Goal: Find specific page/section: Find specific page/section

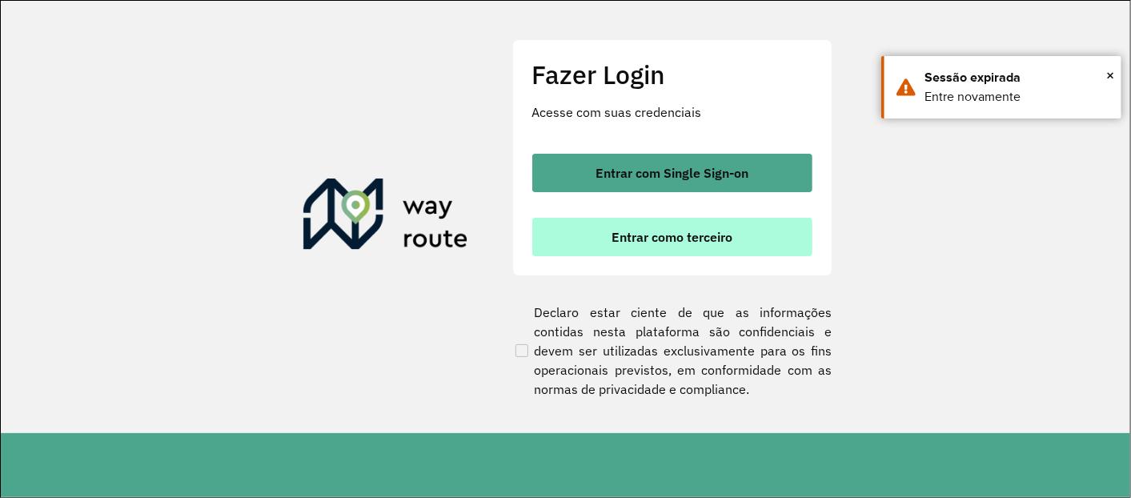
click at [625, 233] on span "Entrar como terceiro" at bounding box center [671, 236] width 121 height 13
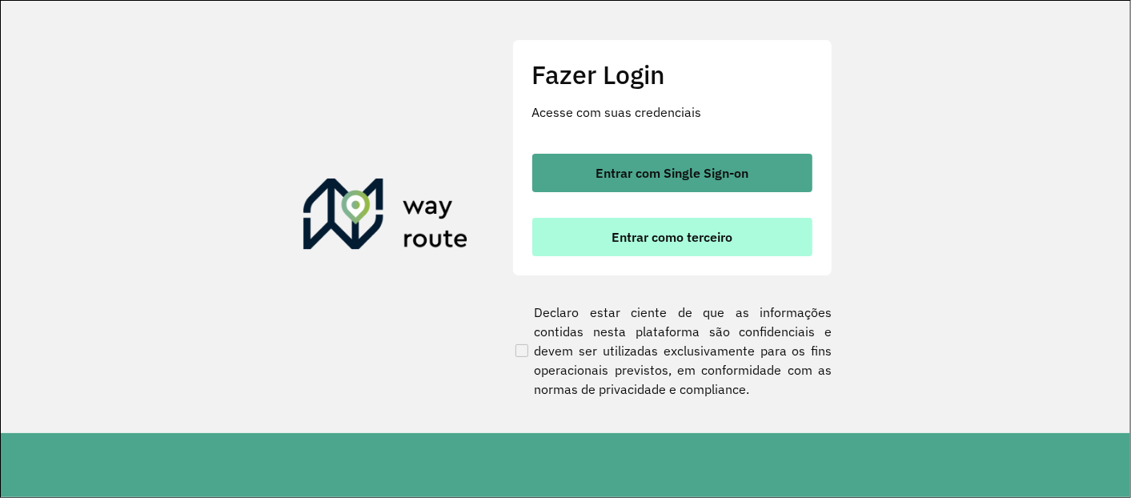
click at [666, 242] on span "Entrar como terceiro" at bounding box center [671, 236] width 121 height 13
click at [662, 241] on span "Entrar como terceiro" at bounding box center [671, 236] width 121 height 13
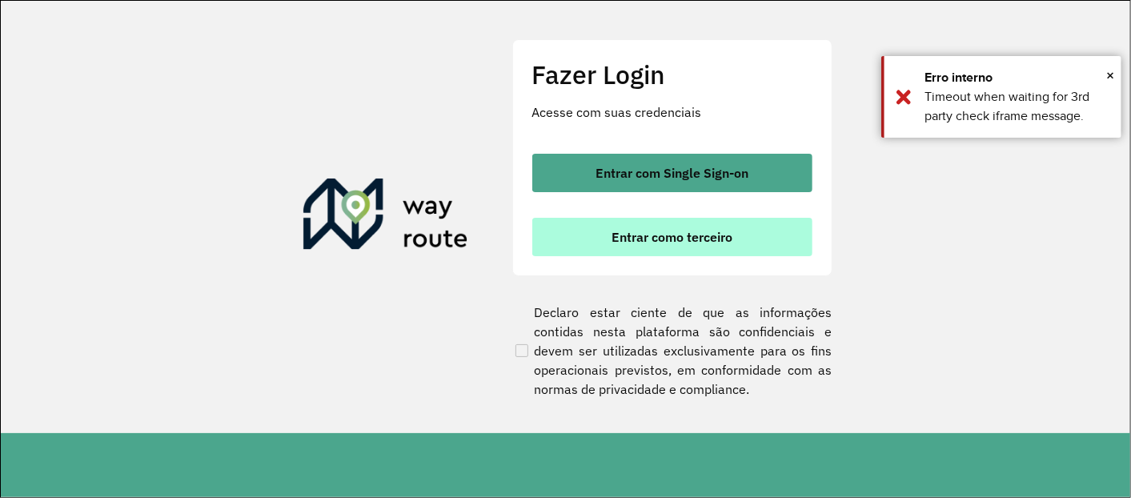
click at [658, 232] on span "Entrar como terceiro" at bounding box center [671, 236] width 121 height 13
click at [659, 240] on span "Entrar como terceiro" at bounding box center [671, 236] width 121 height 13
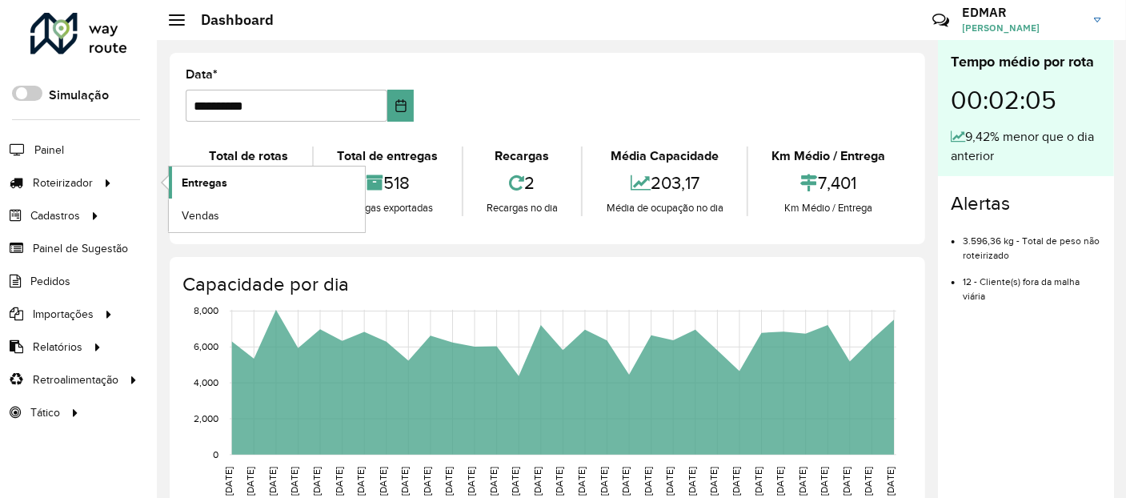
click at [192, 178] on span "Entregas" at bounding box center [205, 182] width 46 height 17
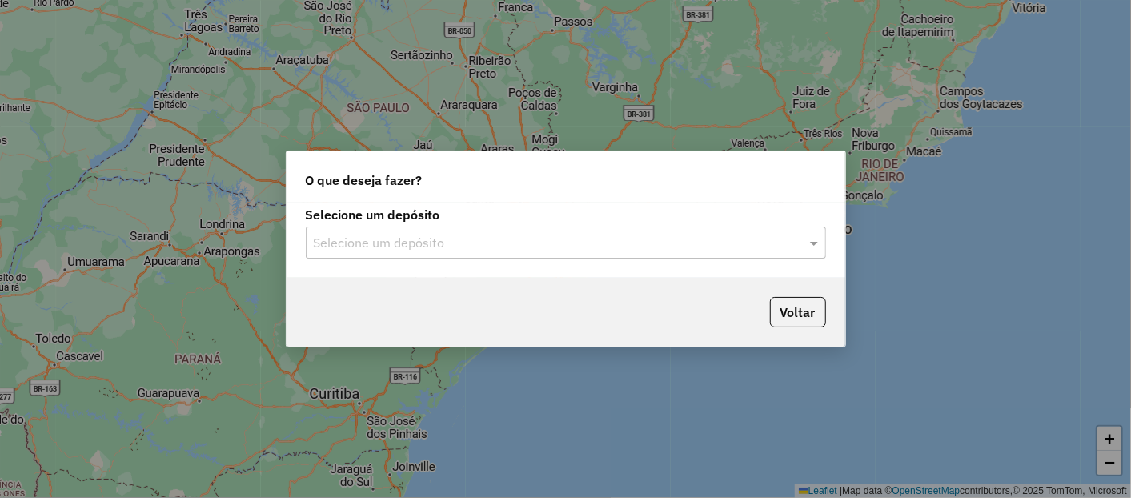
click at [471, 235] on input "text" at bounding box center [550, 243] width 472 height 19
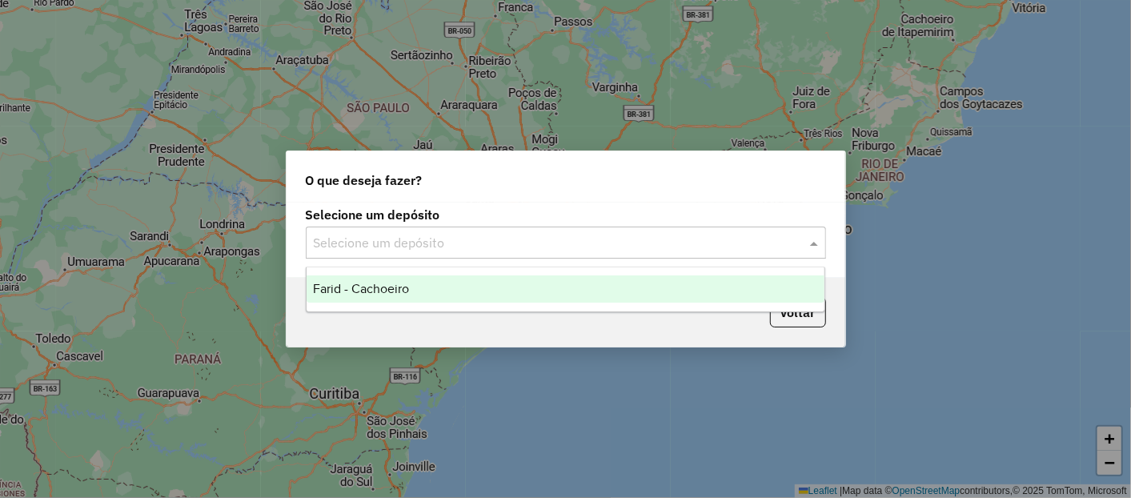
click at [371, 294] on span "Farid - Cachoeiro" at bounding box center [361, 289] width 96 height 14
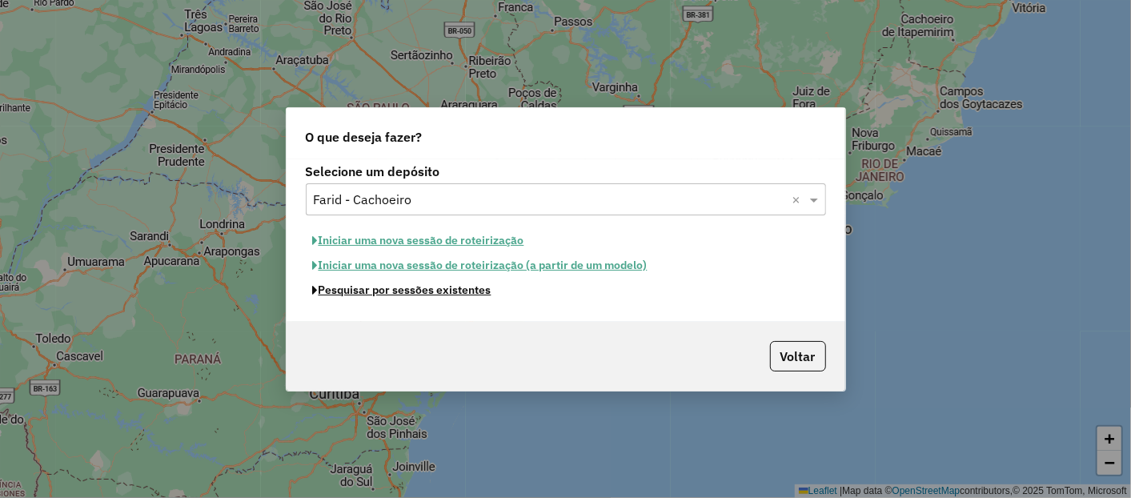
click at [371, 292] on button "Pesquisar por sessões existentes" at bounding box center [402, 290] width 193 height 25
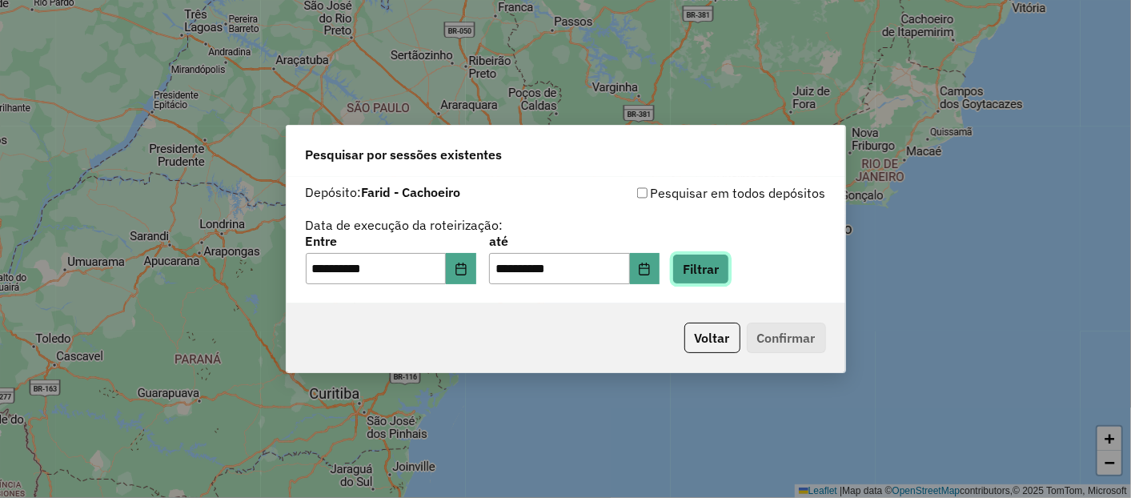
click at [725, 272] on button "Filtrar" at bounding box center [700, 269] width 57 height 30
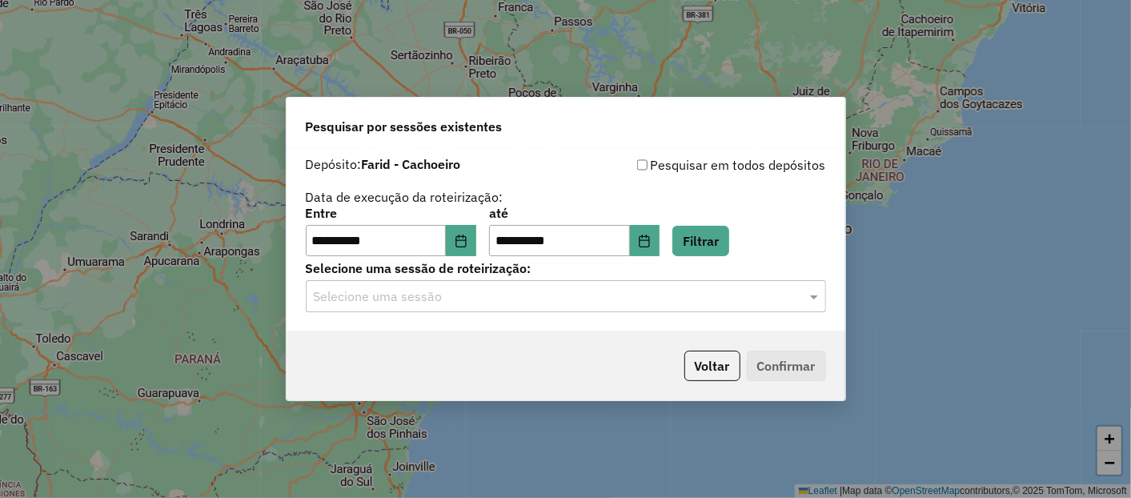
click at [395, 294] on input "text" at bounding box center [550, 296] width 472 height 19
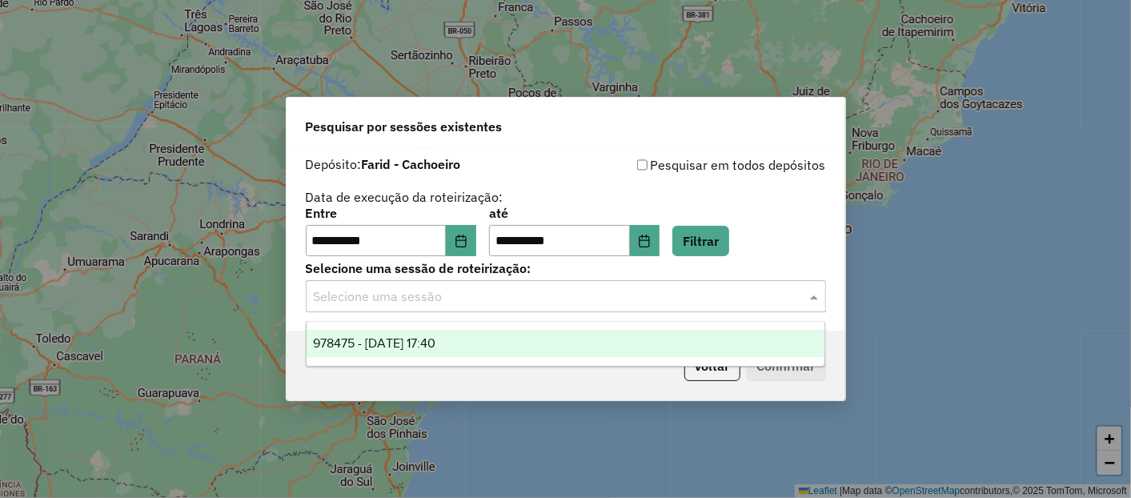
click at [366, 340] on span "978475 - 13/08/2025 17:40" at bounding box center [374, 343] width 122 height 14
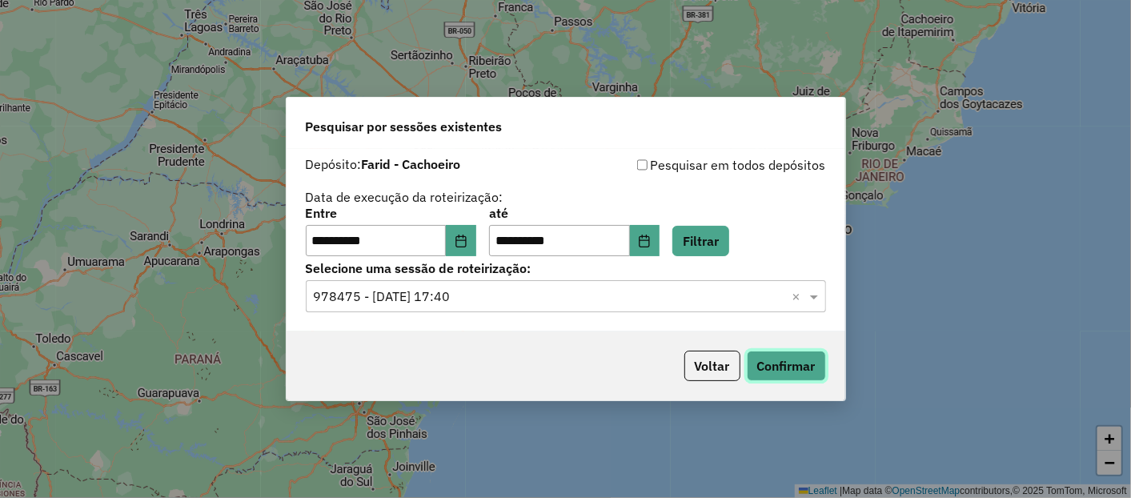
click at [819, 360] on button "Confirmar" at bounding box center [786, 366] width 79 height 30
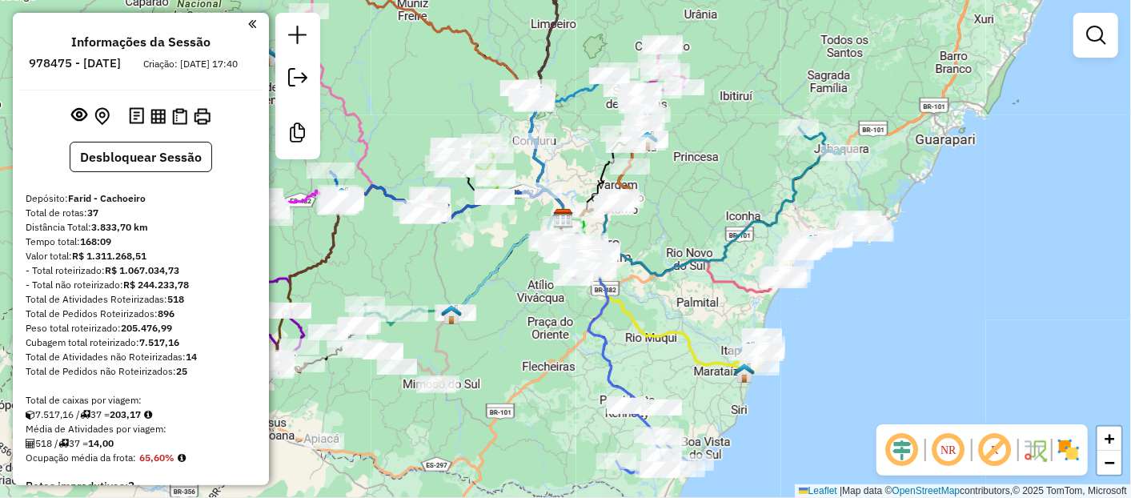
drag, startPoint x: 667, startPoint y: 342, endPoint x: 661, endPoint y: 313, distance: 29.5
click at [666, 310] on div "Janela de atendimento Grade de atendimento Capacidade Transportadoras Veículos …" at bounding box center [565, 249] width 1131 height 498
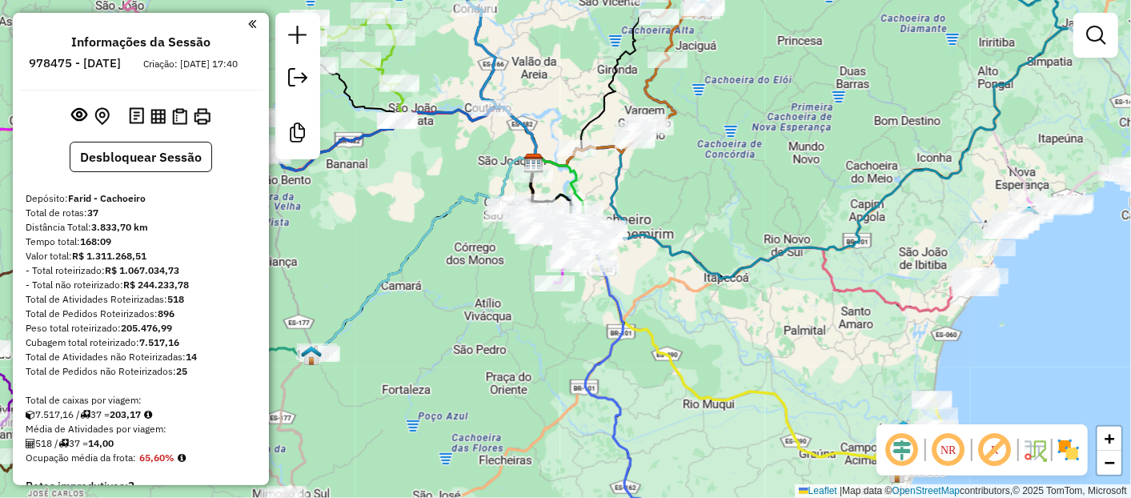
drag, startPoint x: 816, startPoint y: 354, endPoint x: 727, endPoint y: 303, distance: 102.8
click at [727, 303] on div "Janela de atendimento Grade de atendimento Capacidade Transportadoras Veículos …" at bounding box center [565, 249] width 1131 height 498
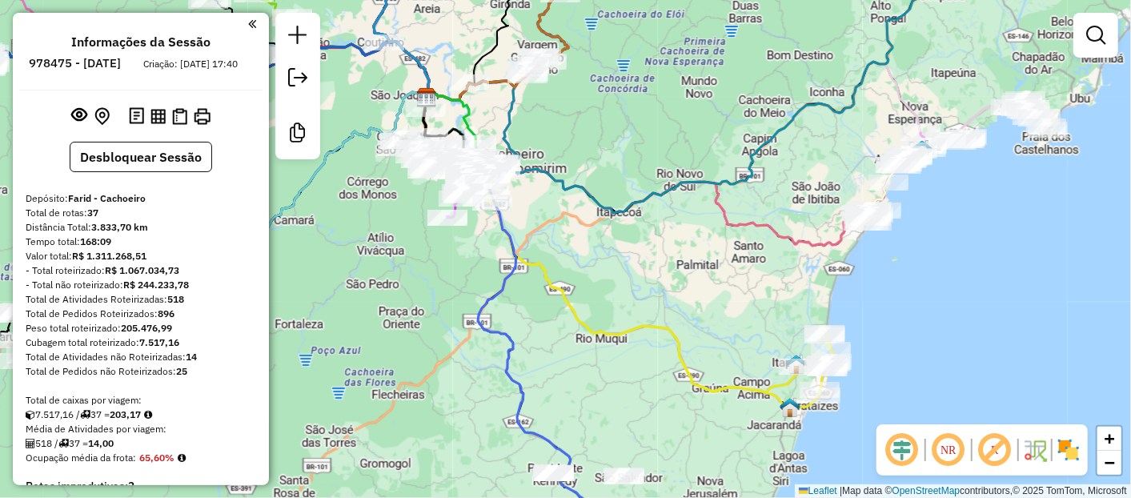
drag, startPoint x: 708, startPoint y: 252, endPoint x: 560, endPoint y: 325, distance: 165.0
click at [562, 324] on div "Janela de atendimento Grade de atendimento Capacidade Transportadoras Veículos …" at bounding box center [565, 249] width 1131 height 498
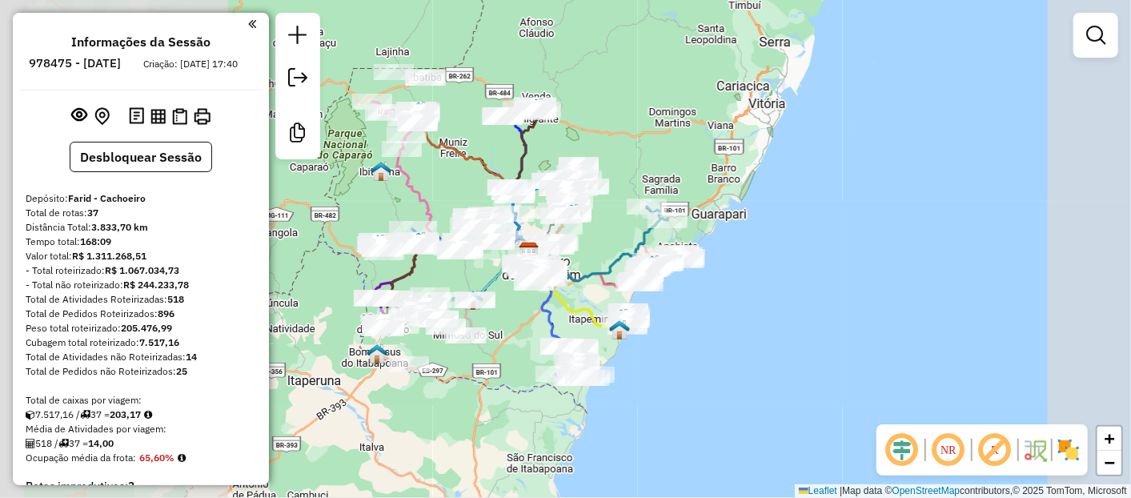
drag, startPoint x: 567, startPoint y: 314, endPoint x: 601, endPoint y: 286, distance: 43.9
click at [601, 286] on icon at bounding box center [584, 268] width 110 height 41
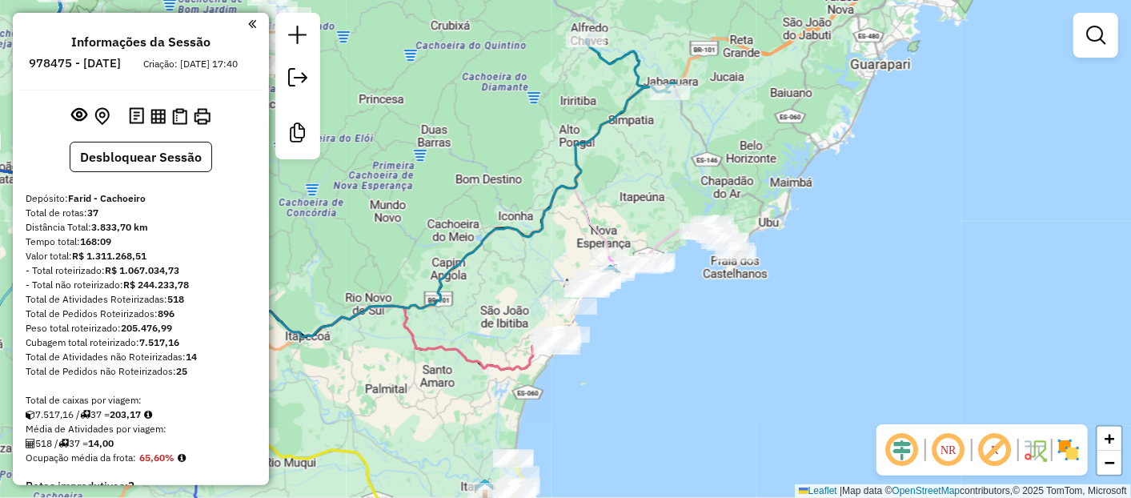
drag, startPoint x: 574, startPoint y: 207, endPoint x: 669, endPoint y: 192, distance: 96.4
click at [669, 192] on div "Janela de atendimento Grade de atendimento Capacidade Transportadoras Veículos …" at bounding box center [565, 249] width 1131 height 498
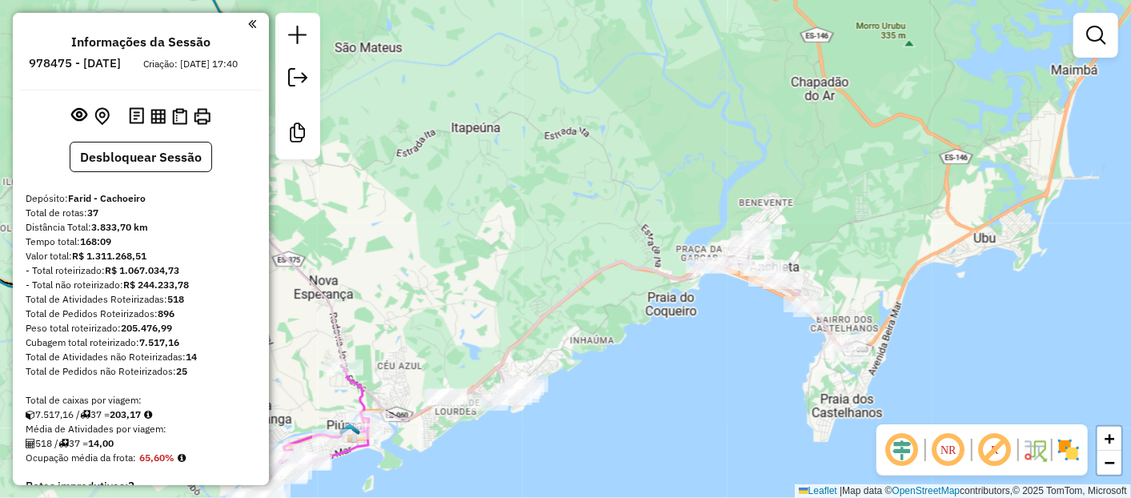
drag, startPoint x: 642, startPoint y: 228, endPoint x: 607, endPoint y: 222, distance: 35.0
click at [607, 222] on div "Janela de atendimento Grade de atendimento Capacidade Transportadoras Veículos …" at bounding box center [565, 249] width 1131 height 498
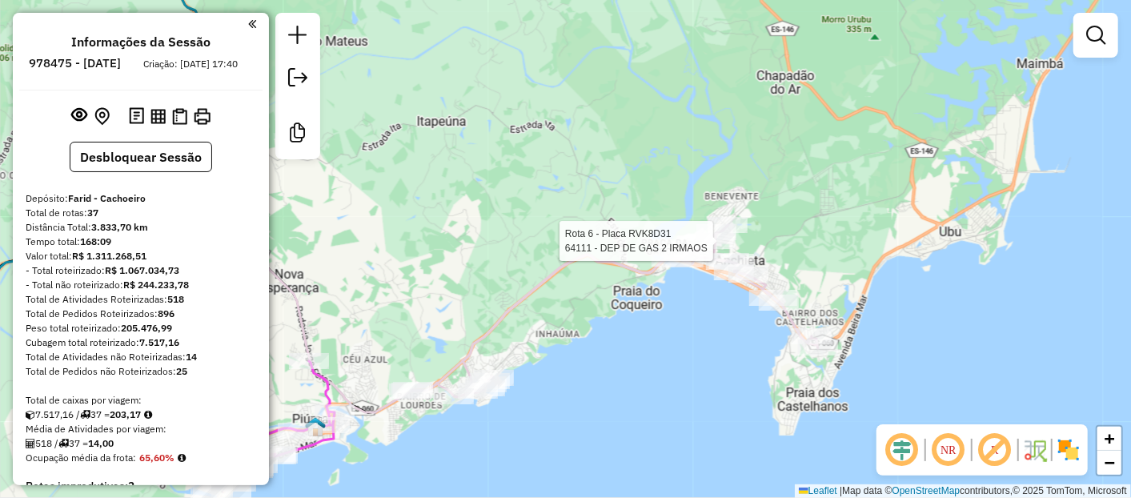
select select "**********"
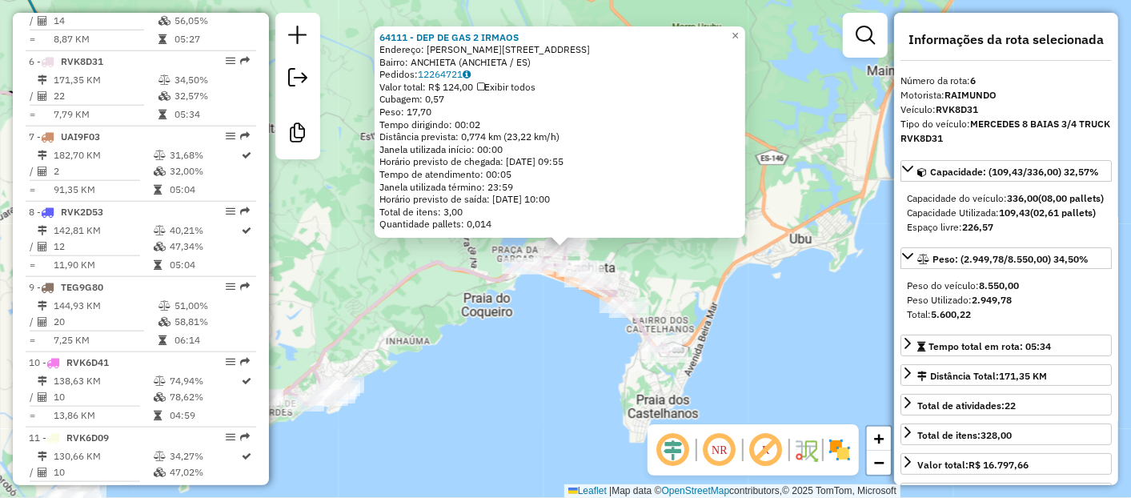
scroll to position [1004, 0]
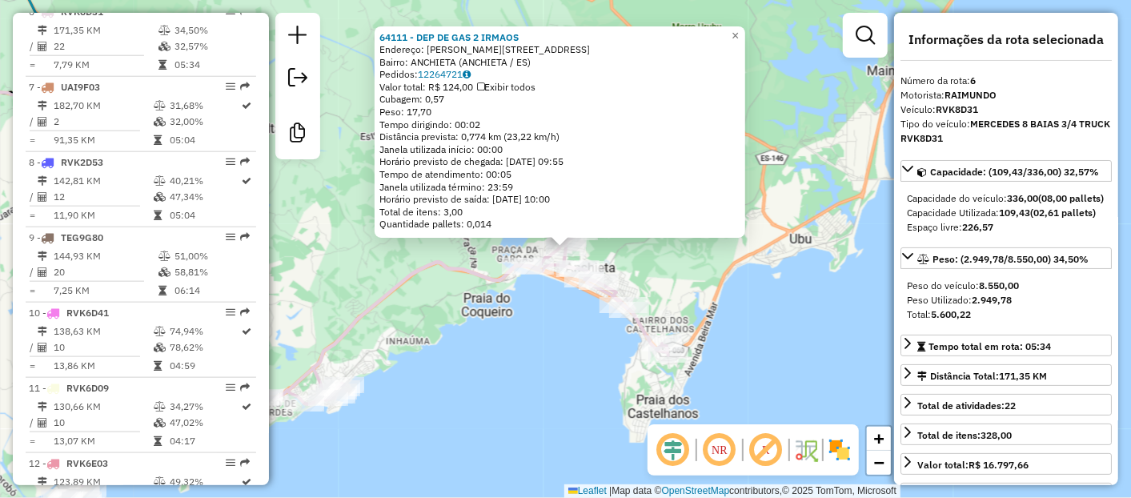
drag, startPoint x: 1022, startPoint y: 312, endPoint x: 976, endPoint y: 314, distance: 45.6
click at [976, 293] on div "Peso do veículo: 8.550,00" at bounding box center [1006, 285] width 198 height 14
drag, startPoint x: 1020, startPoint y: 328, endPoint x: 973, endPoint y: 329, distance: 46.4
click at [973, 307] on div "Peso Utilizado: 2.949,78" at bounding box center [1006, 300] width 198 height 14
drag, startPoint x: 973, startPoint y: 329, endPoint x: 930, endPoint y: 343, distance: 45.3
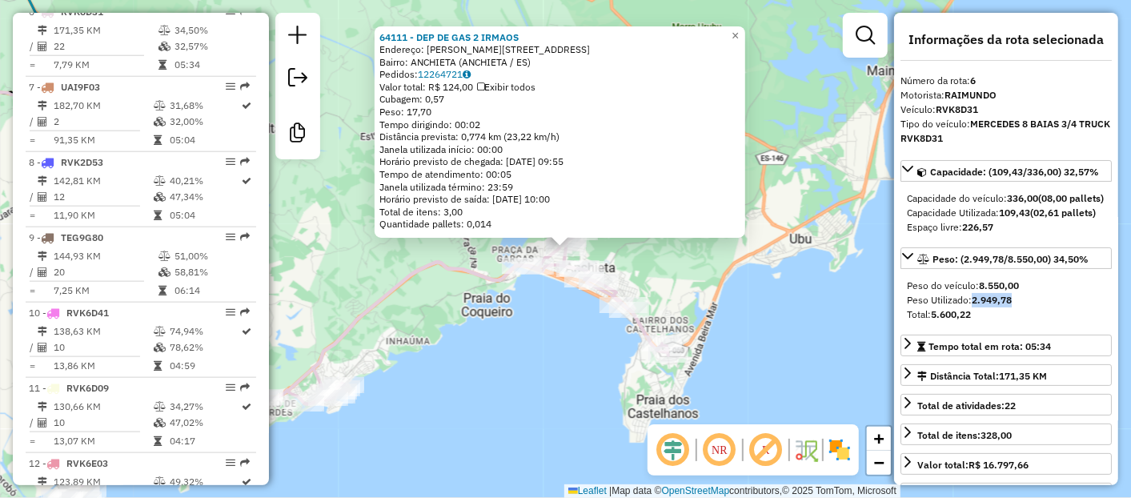
click at [930, 322] on div "Total: 5.600,22" at bounding box center [1006, 314] width 198 height 14
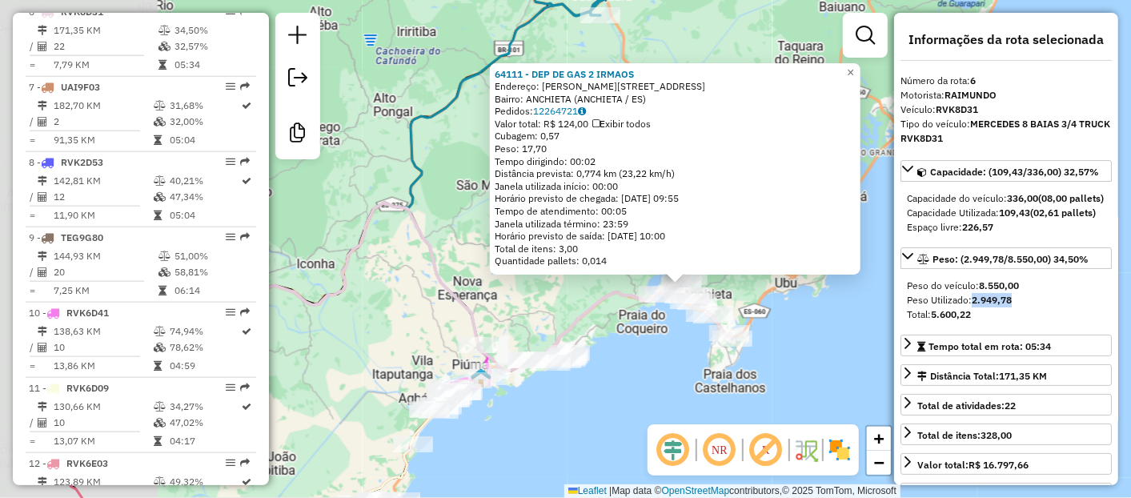
drag, startPoint x: 379, startPoint y: 327, endPoint x: 703, endPoint y: 302, distance: 325.1
click at [703, 302] on div "64111 - DEP DE GAS 2 IRMAOS Endereço: MIGUEL DE ALMEIDA SILVA 171 Bairro: ANCHI…" at bounding box center [565, 249] width 1131 height 498
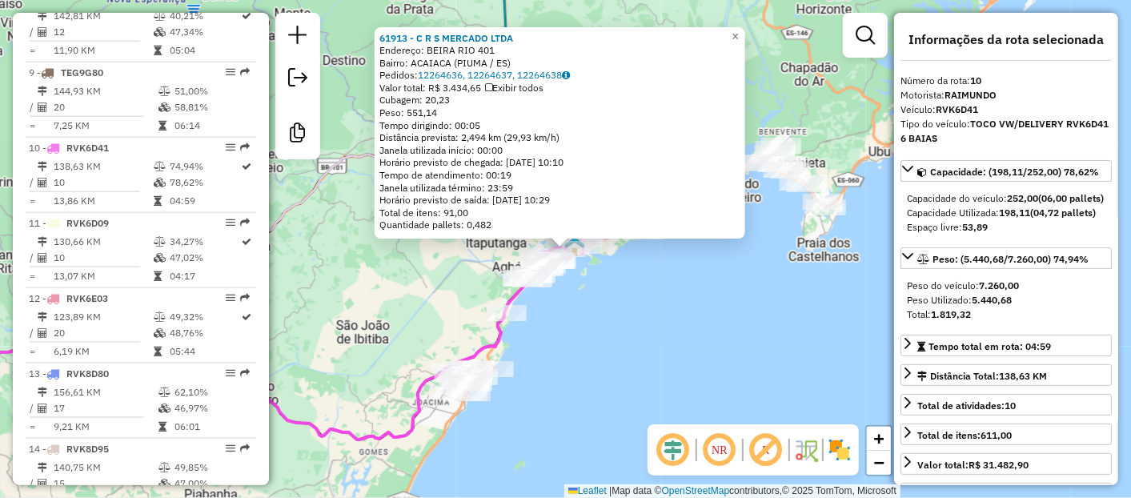
scroll to position [1304, 0]
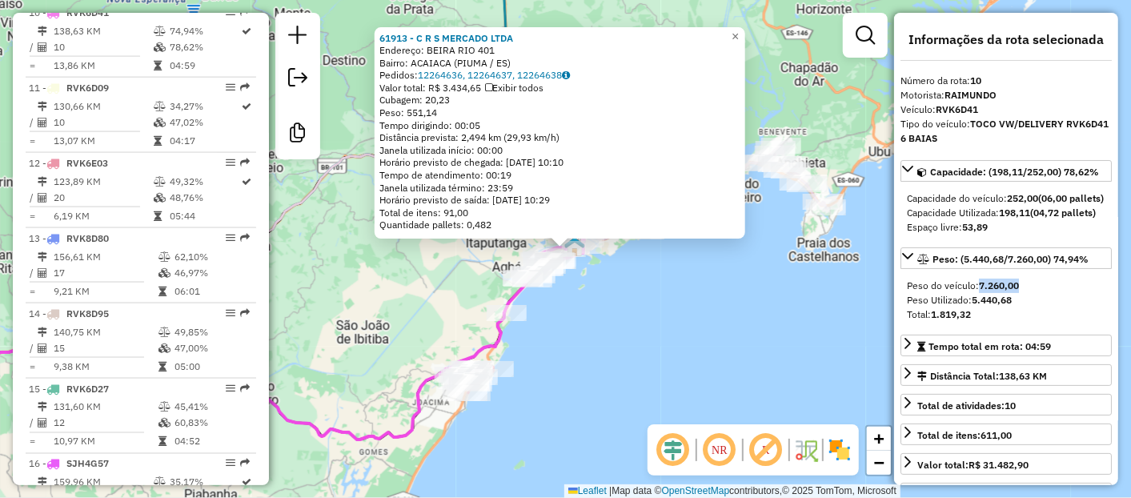
drag, startPoint x: 1033, startPoint y: 307, endPoint x: 979, endPoint y: 313, distance: 54.7
click at [979, 293] on div "Peso do veículo: 7.260,00" at bounding box center [1006, 285] width 198 height 14
drag, startPoint x: 979, startPoint y: 313, endPoint x: 974, endPoint y: 334, distance: 21.4
click at [974, 307] on div "Peso Utilizado: 5.440,68" at bounding box center [1006, 300] width 198 height 14
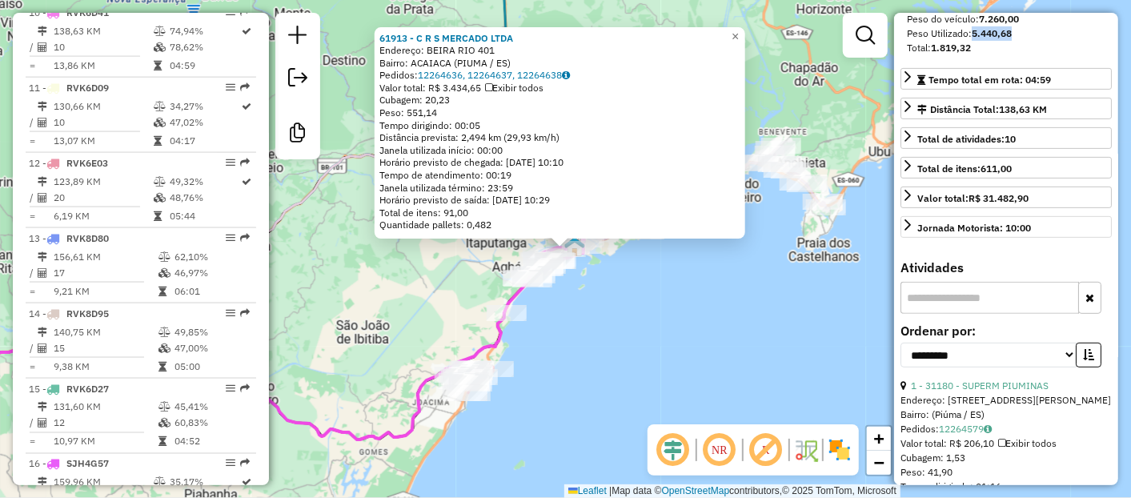
scroll to position [0, 0]
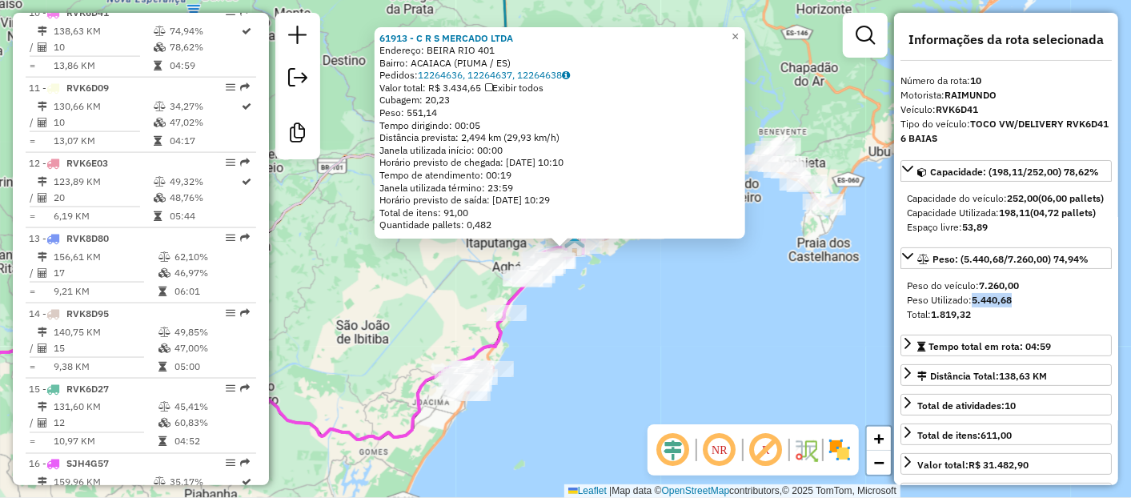
click at [418, 310] on div "Rota 11 - Placa RVK6D09 61886 - BAR DO FILHINHO 61913 - C R S MERCADO LTDA Ende…" at bounding box center [565, 249] width 1131 height 498
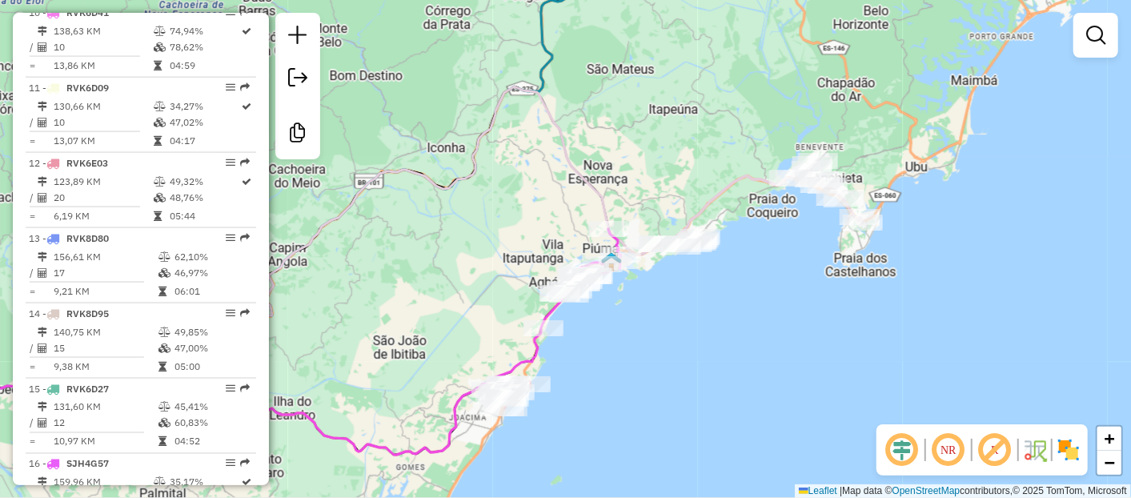
drag, startPoint x: 639, startPoint y: 133, endPoint x: 765, endPoint y: 166, distance: 130.1
click at [765, 166] on div "Janela de atendimento Grade de atendimento Capacidade Transportadoras Veículos …" at bounding box center [565, 249] width 1131 height 498
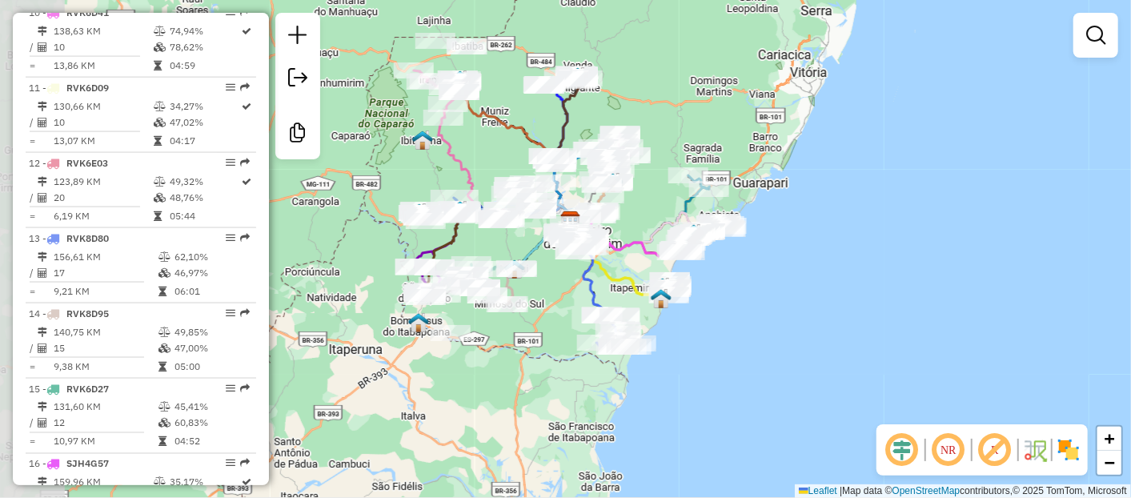
drag, startPoint x: 438, startPoint y: 259, endPoint x: 538, endPoint y: 275, distance: 101.3
click at [538, 275] on div "Janela de atendimento Grade de atendimento Capacidade Transportadoras Veículos …" at bounding box center [565, 249] width 1131 height 498
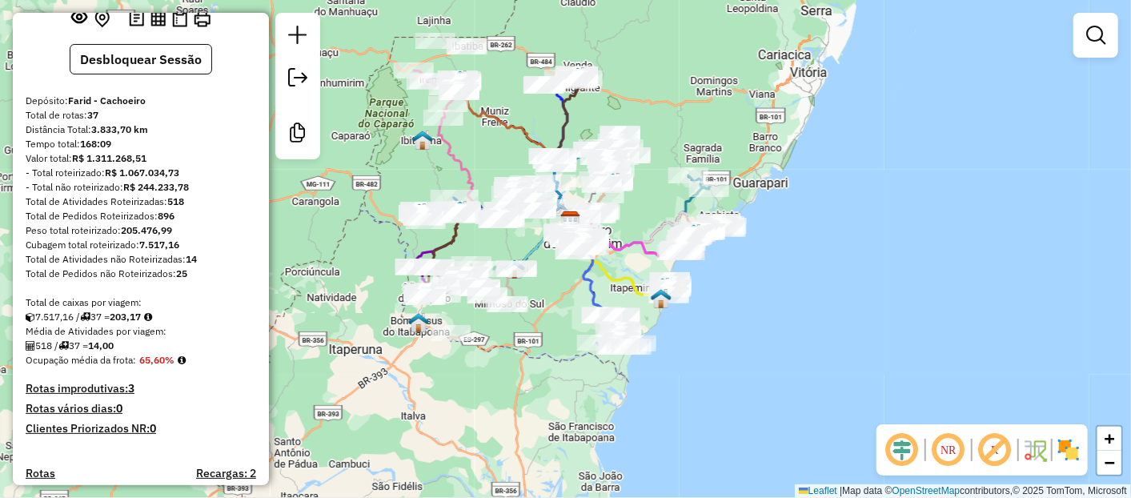
scroll to position [178, 0]
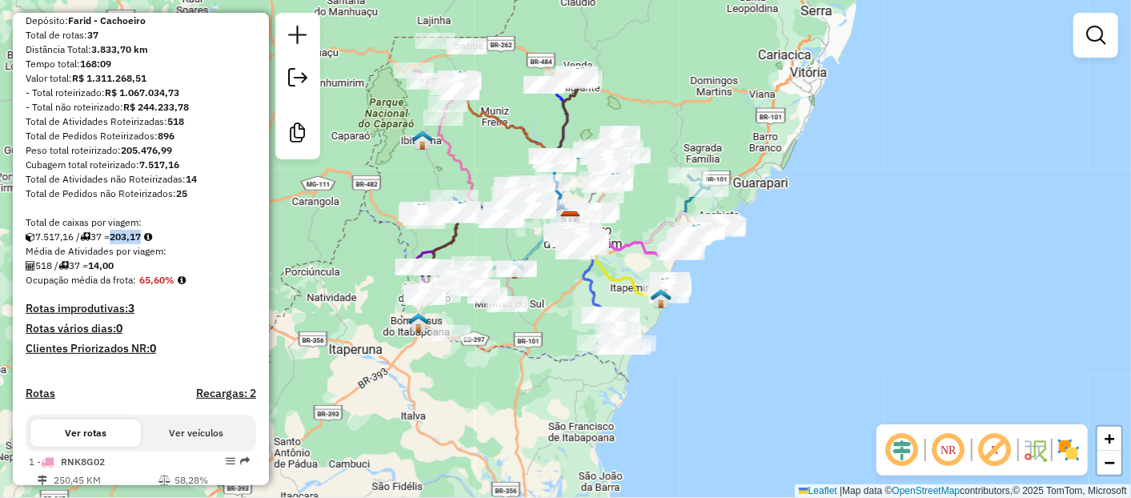
drag, startPoint x: 119, startPoint y: 251, endPoint x: 150, endPoint y: 251, distance: 30.4
click at [150, 244] on div "7.517,16 / 37 = 203,17" at bounding box center [141, 237] width 230 height 14
drag, startPoint x: 150, startPoint y: 251, endPoint x: 169, endPoint y: 294, distance: 47.3
click at [169, 286] on strong "65,60%" at bounding box center [156, 280] width 35 height 12
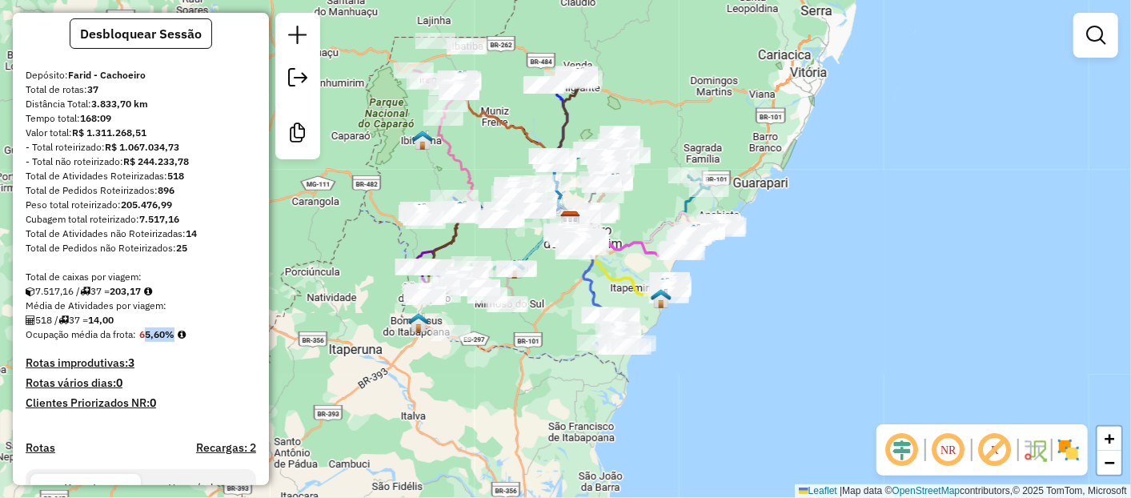
scroll to position [0, 0]
